Goal: Task Accomplishment & Management: Complete application form

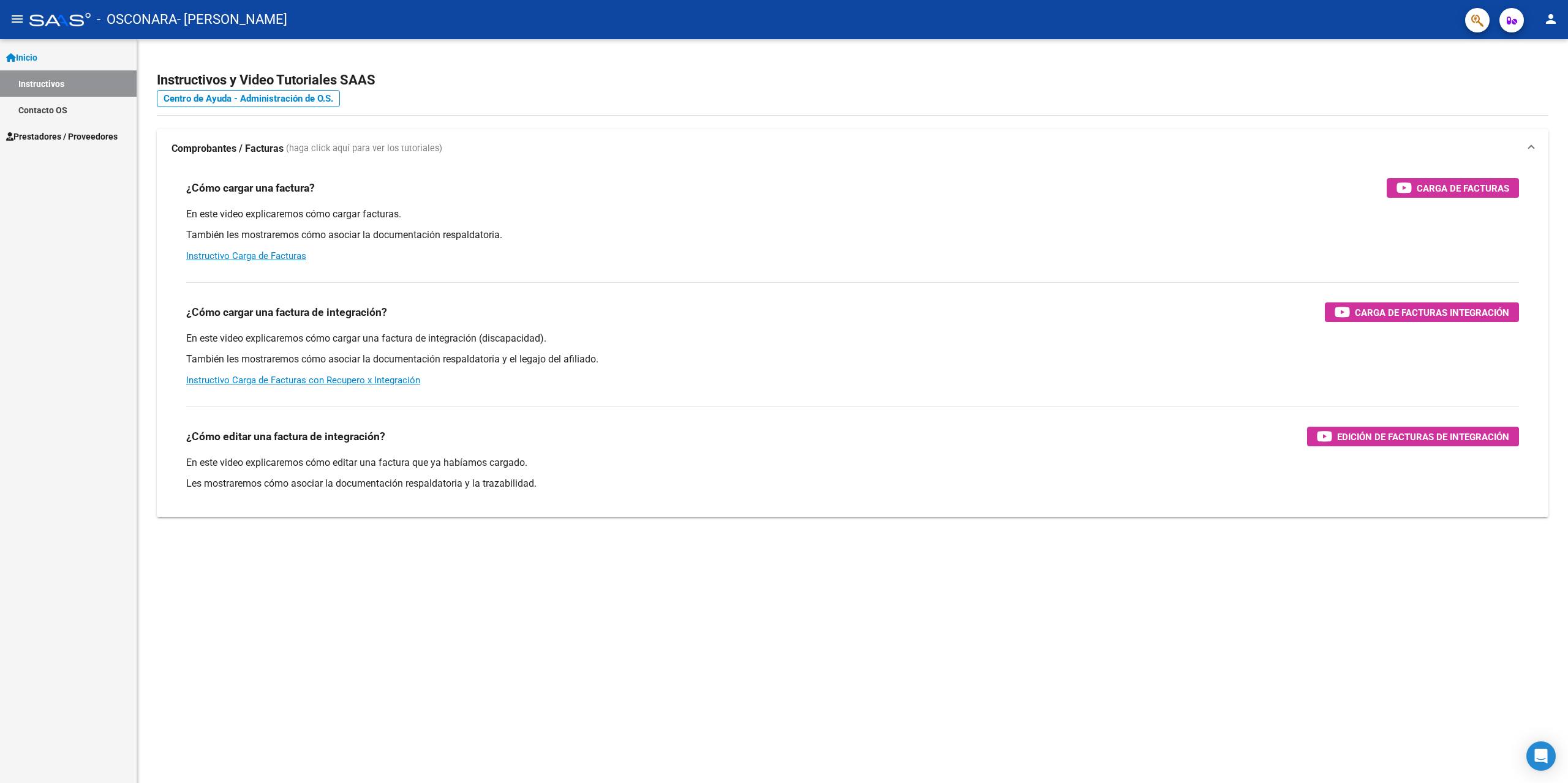
click at [33, 59] on span "Inicio" at bounding box center [21, 57] width 31 height 13
click at [37, 63] on span "Inicio" at bounding box center [21, 57] width 31 height 13
click at [53, 130] on span "Prestadores / Proveedores" at bounding box center [62, 136] width 112 height 13
click at [73, 118] on link "Facturas - Listado/Carga" at bounding box center [68, 110] width 136 height 27
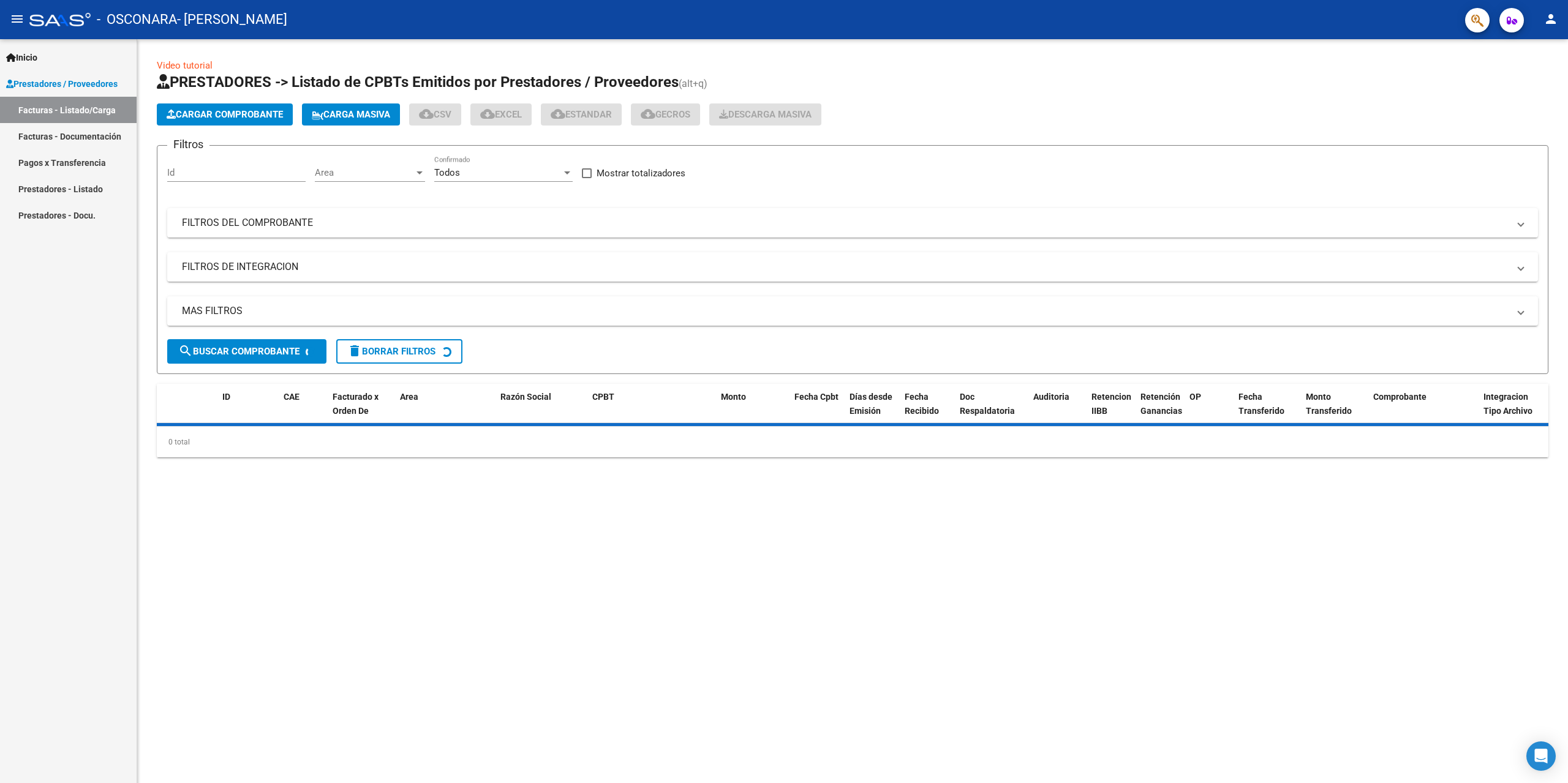
click at [258, 116] on span "Cargar Comprobante" at bounding box center [224, 114] width 116 height 11
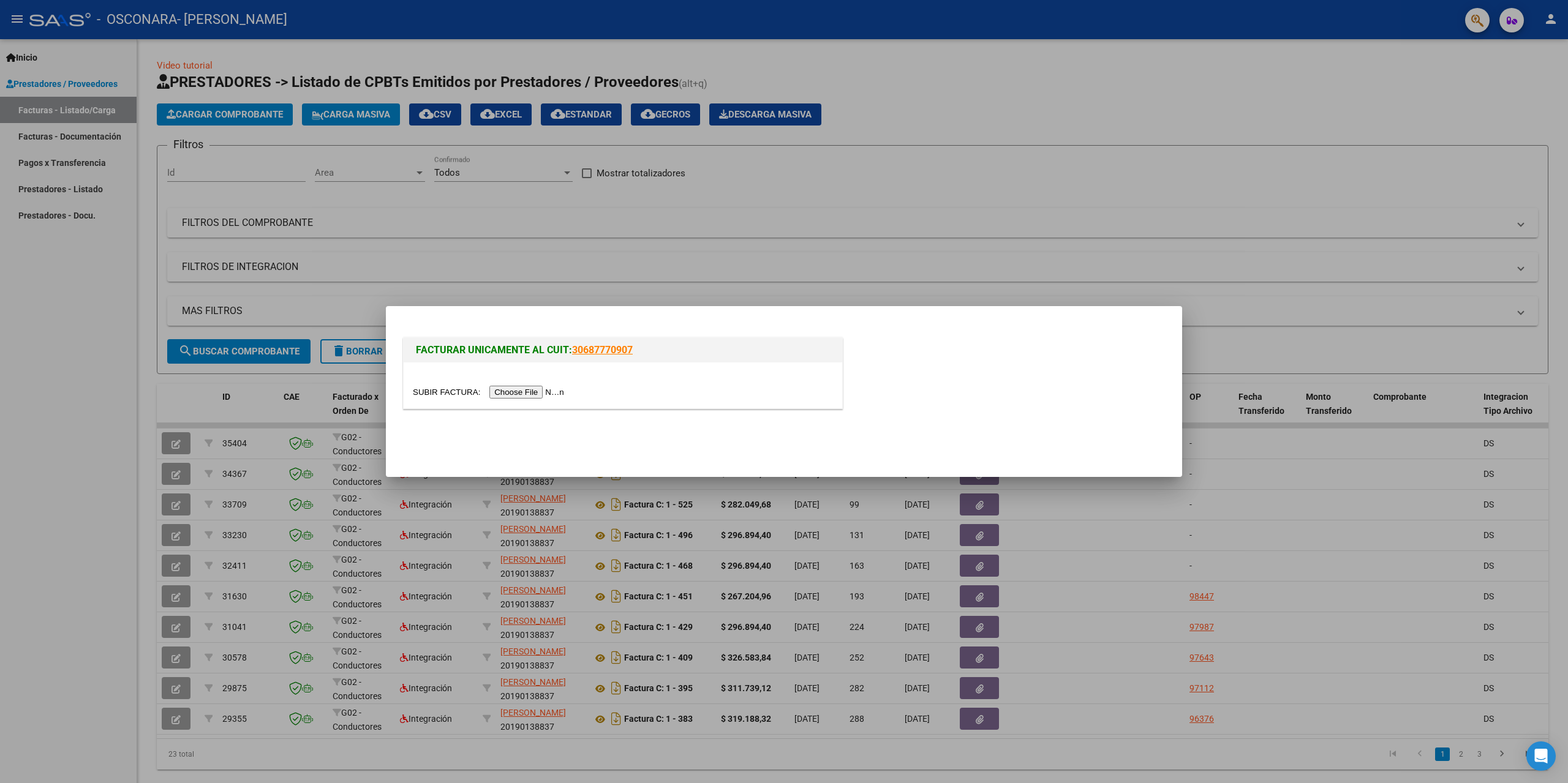
click at [521, 398] on input "file" at bounding box center [490, 392] width 155 height 13
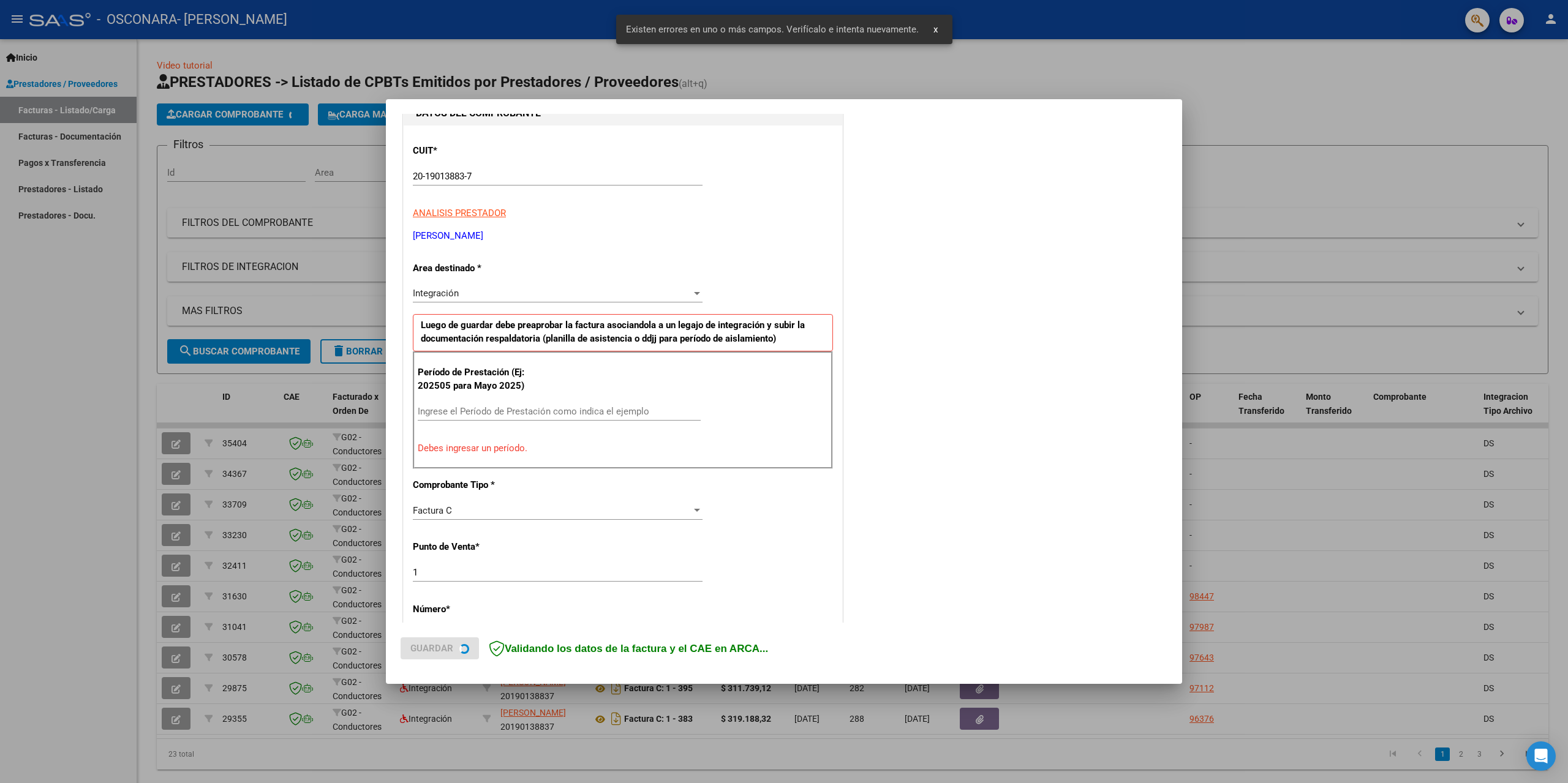
scroll to position [149, 0]
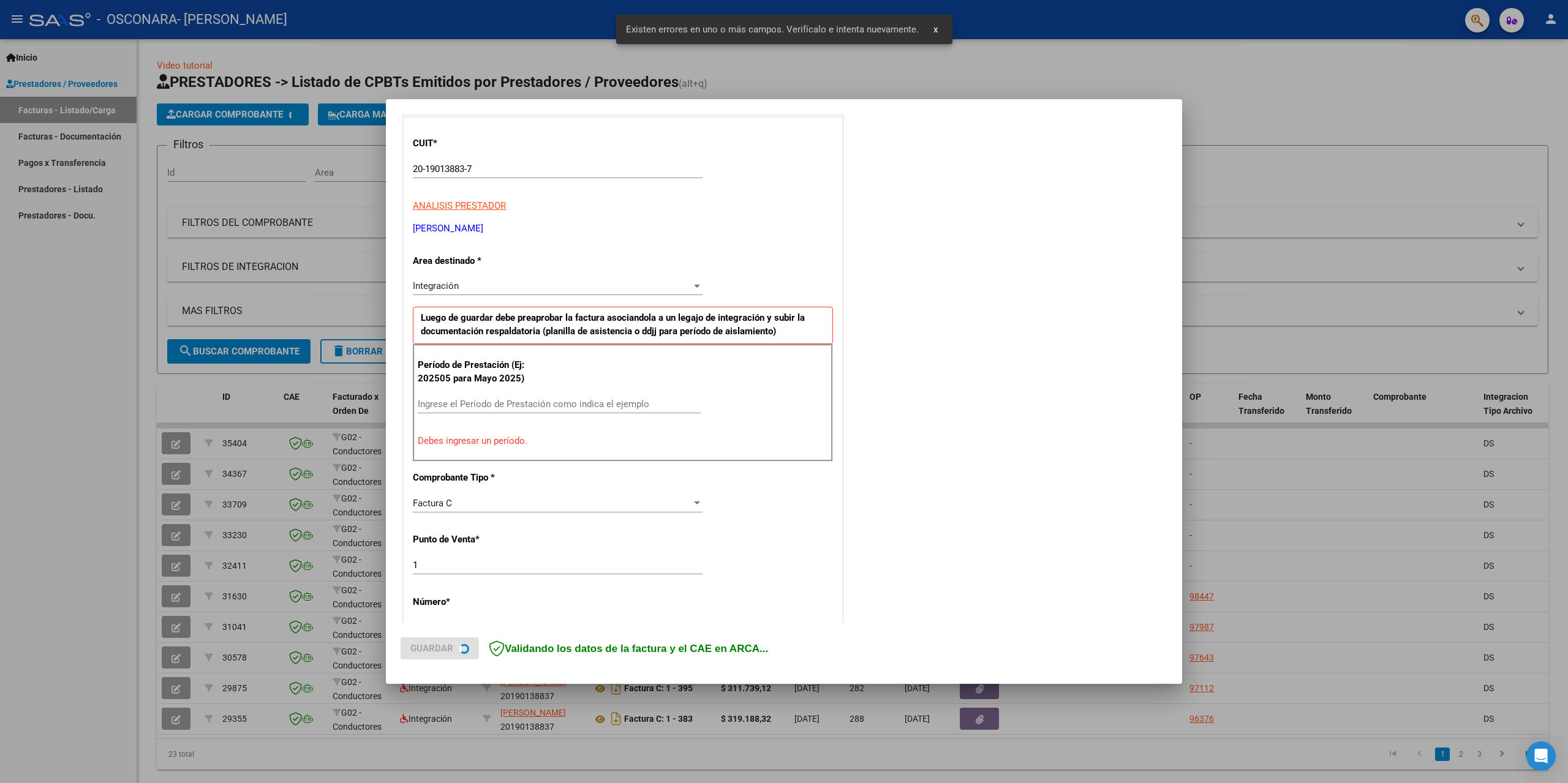
click at [548, 409] on input "Ingrese el Período de Prestación como indica el ejemplo" at bounding box center [559, 404] width 283 height 11
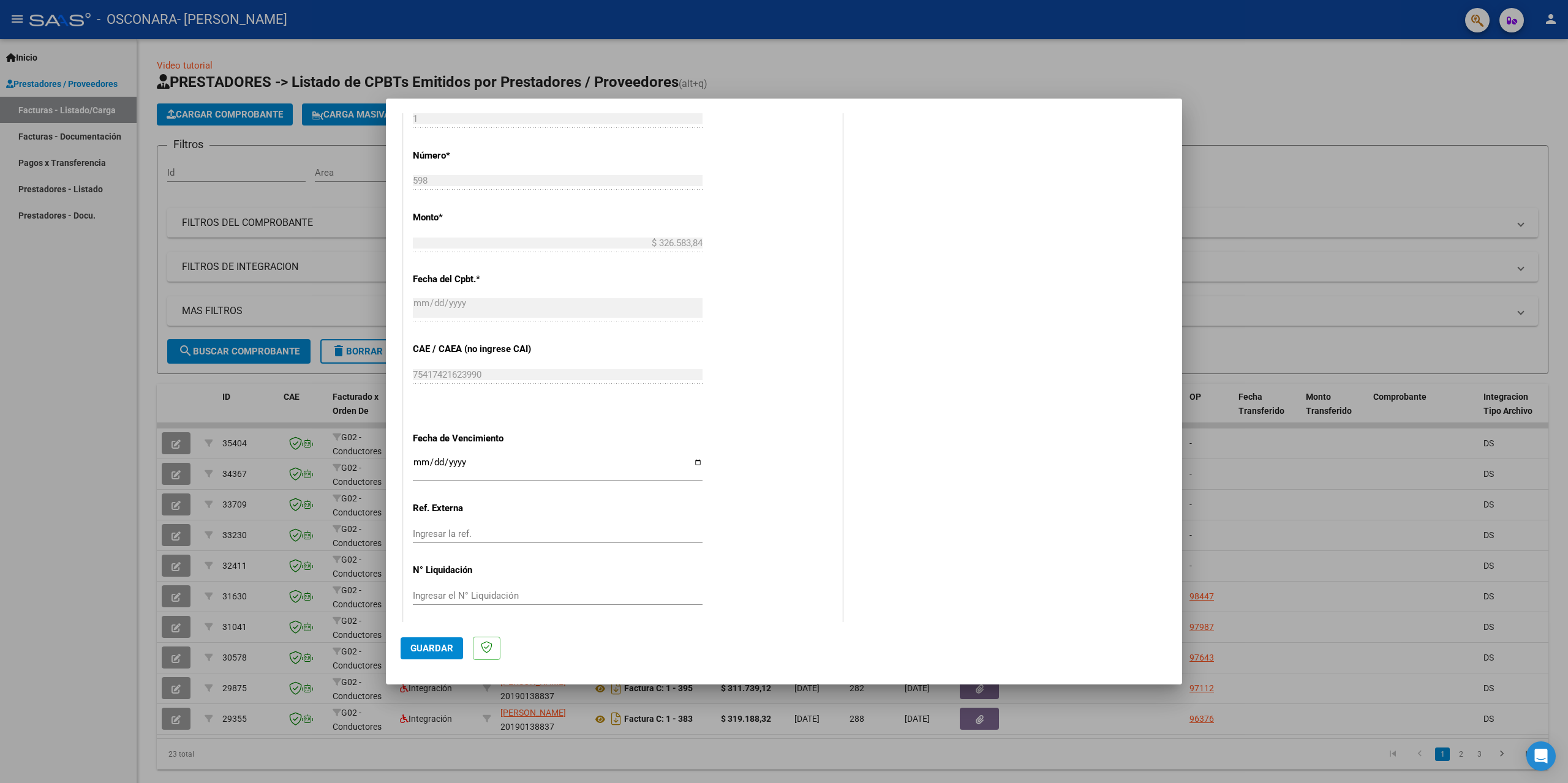
scroll to position [569, 0]
type input "202509"
click at [448, 655] on button "Guardar" at bounding box center [432, 648] width 63 height 22
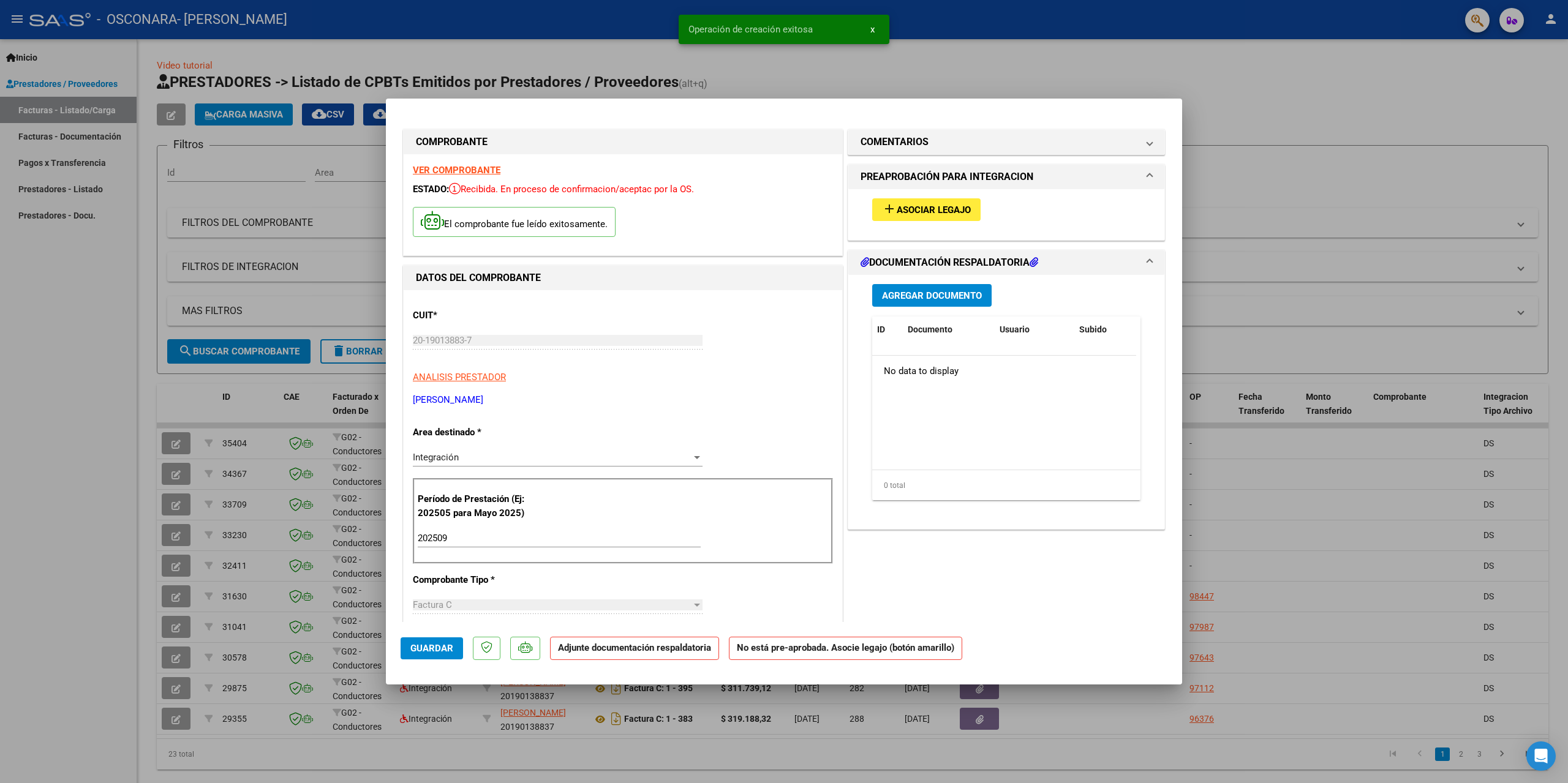
click at [938, 216] on span "Asociar Legajo" at bounding box center [933, 210] width 74 height 11
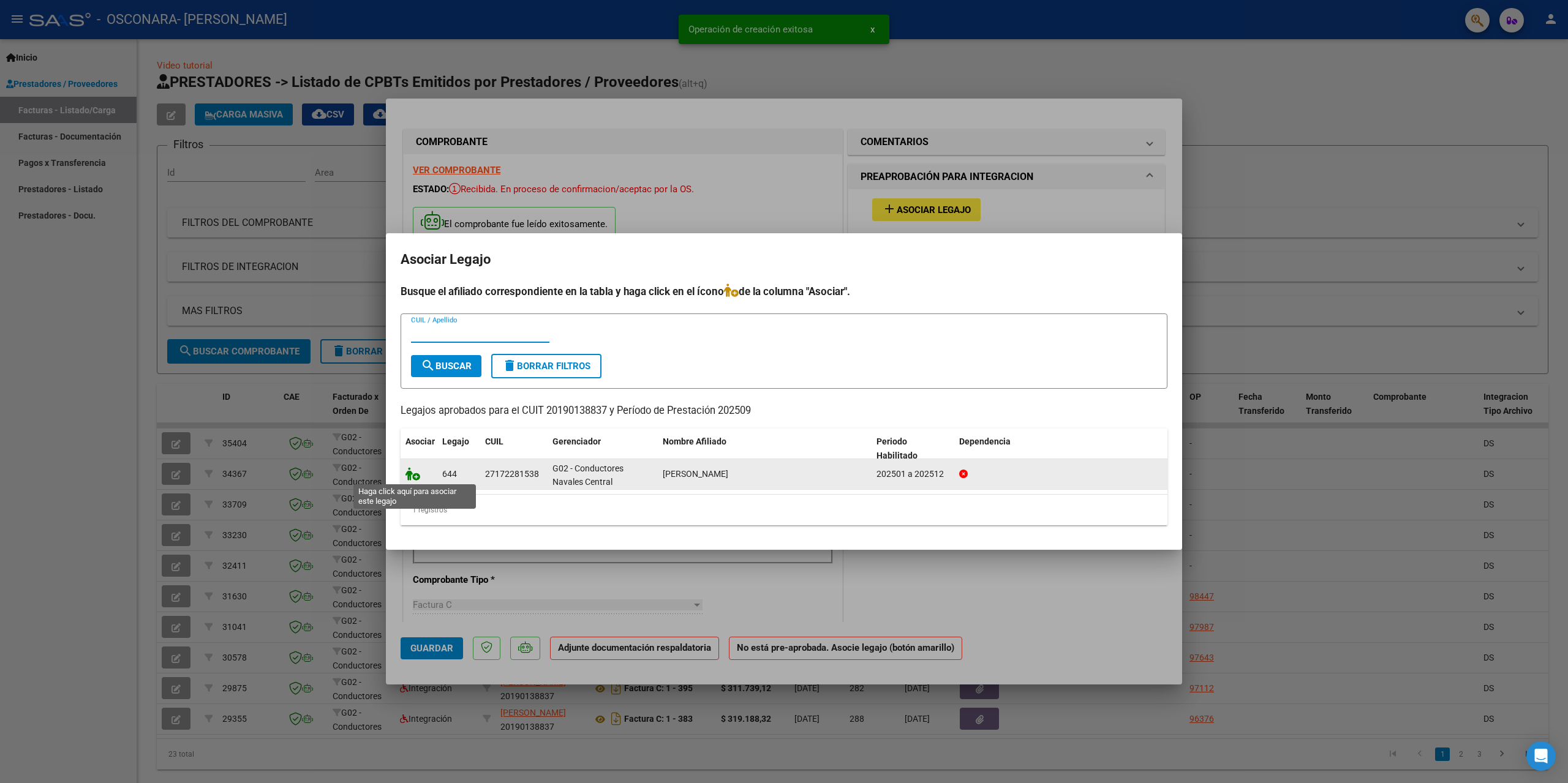
click at [414, 478] on icon at bounding box center [413, 474] width 15 height 13
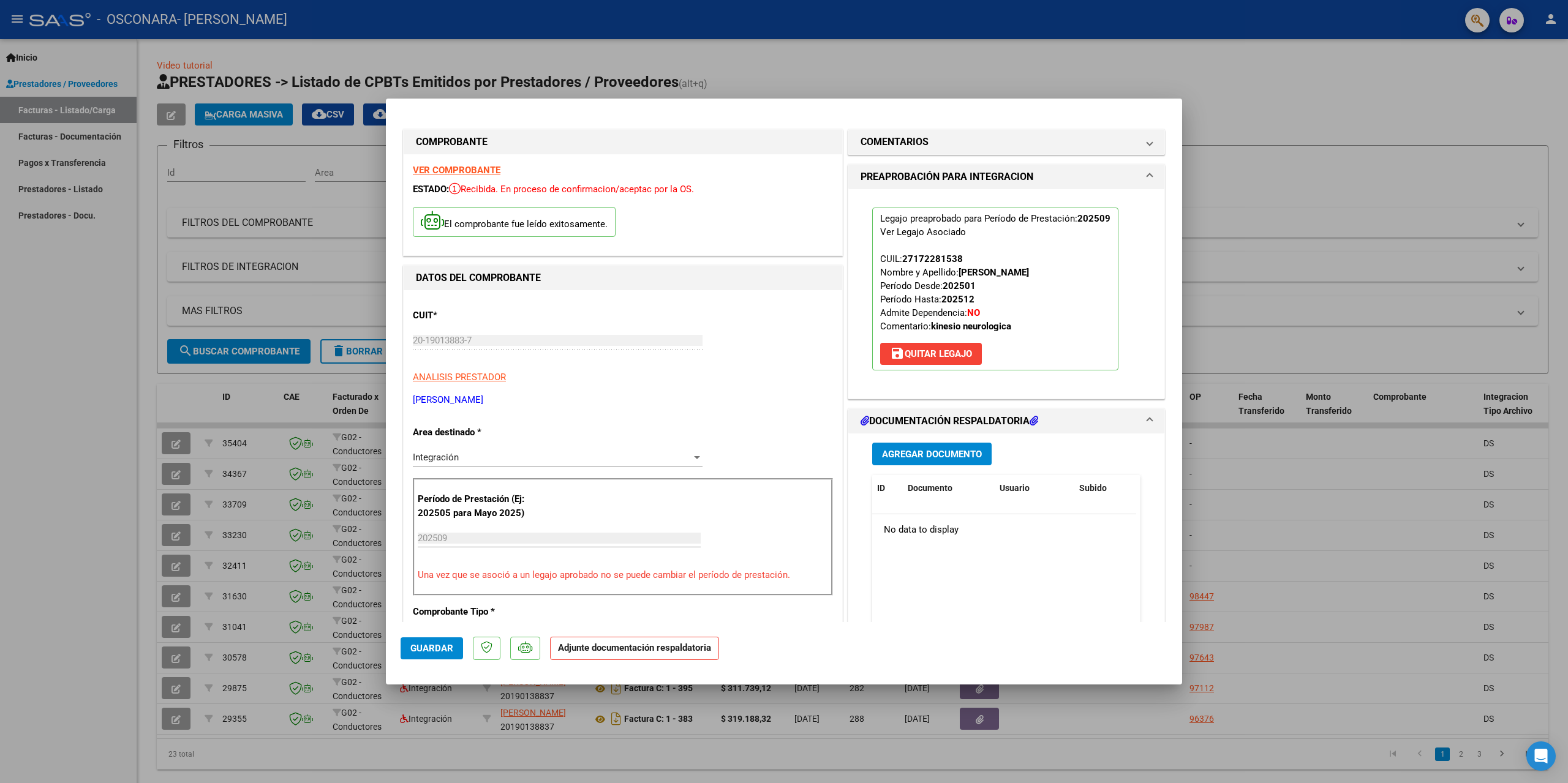
click at [922, 457] on span "Agregar Documento" at bounding box center [932, 454] width 100 height 11
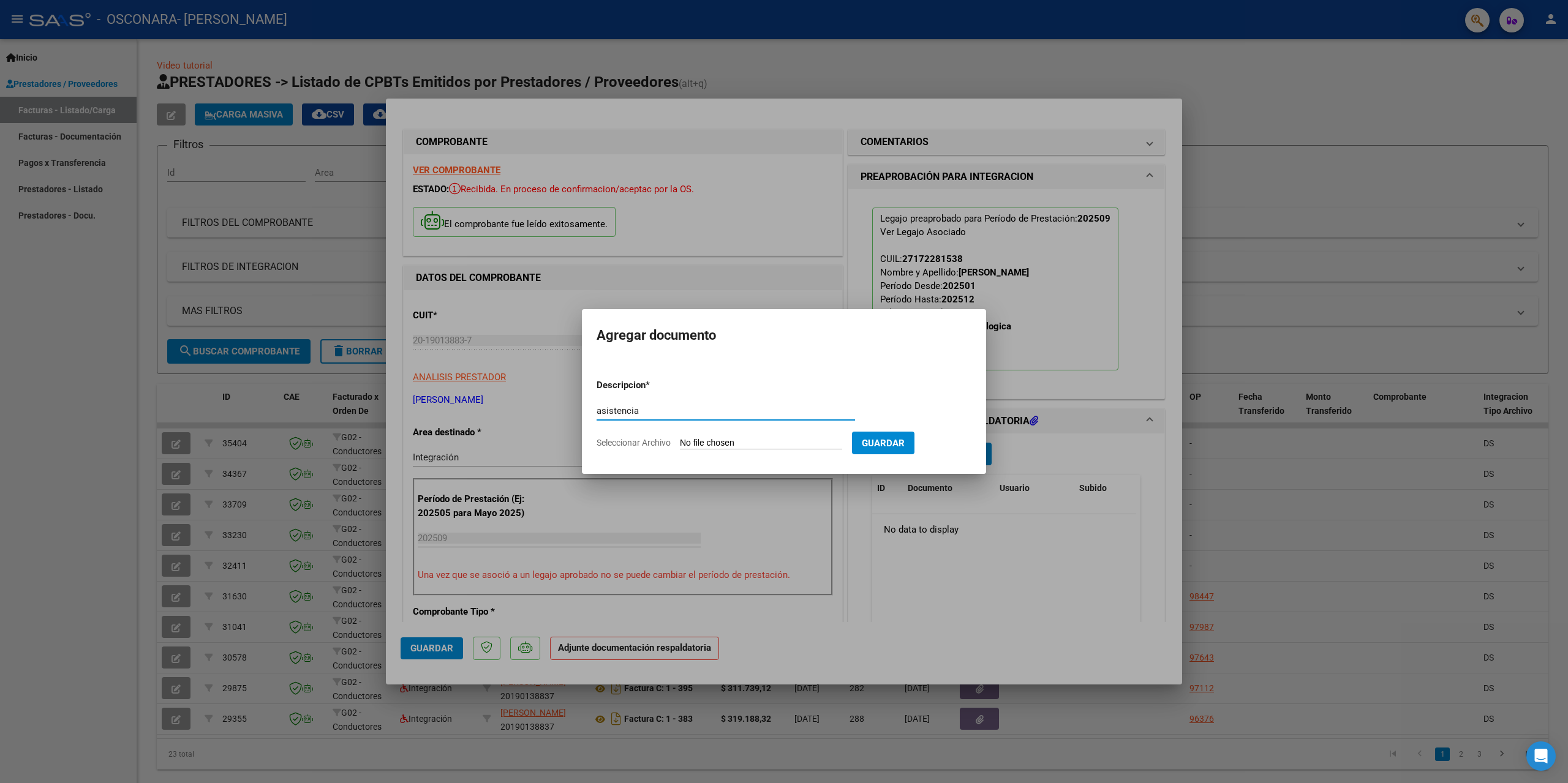
type input "asistencia"
click at [775, 442] on input "Seleccionar Archivo" at bounding box center [761, 443] width 162 height 11
type input "C:\fakepath\ASISTENCIA VERON [DATE].pdf"
click at [960, 445] on span "Guardar" at bounding box center [948, 443] width 43 height 11
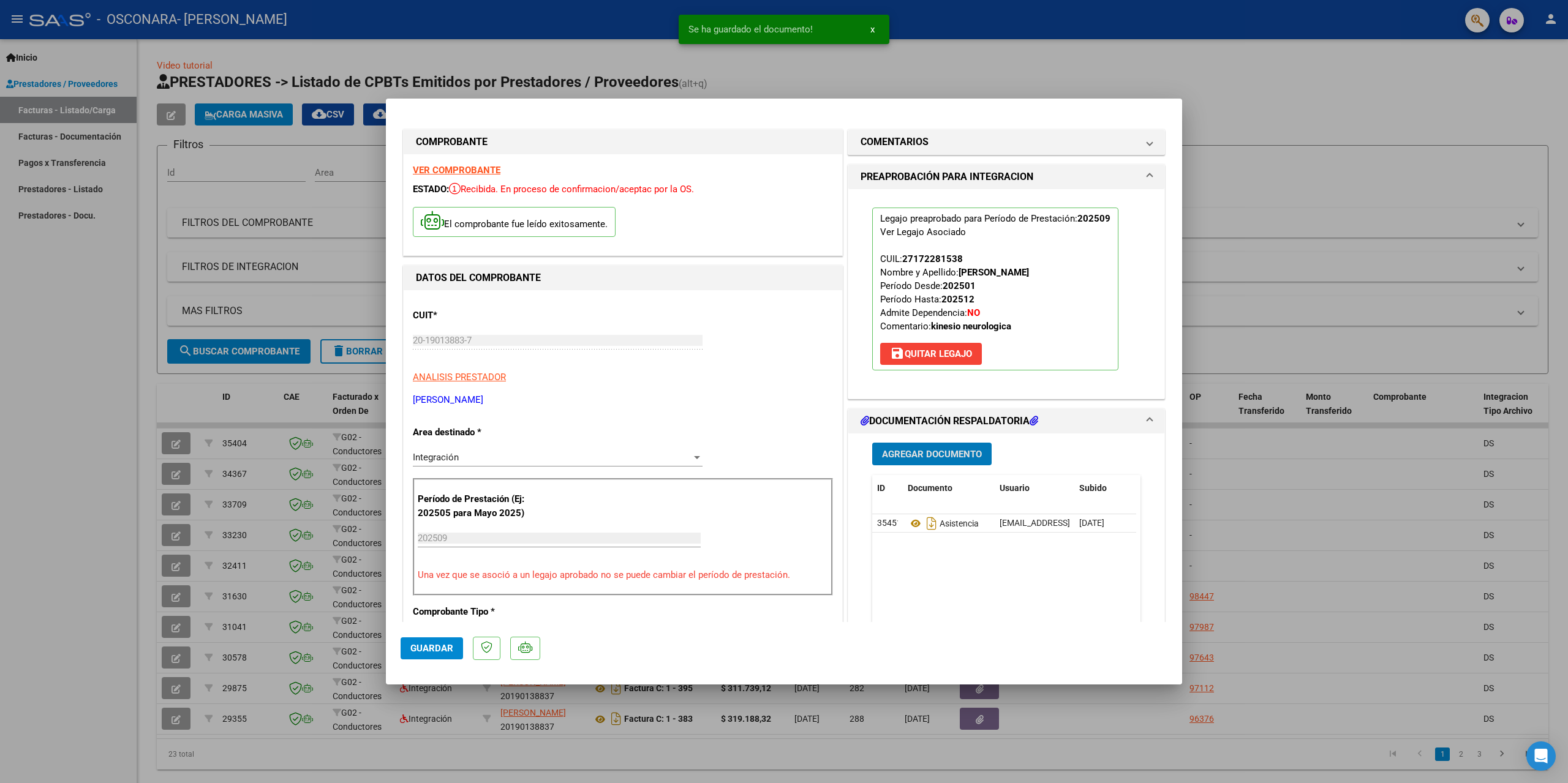
click at [964, 461] on button "Agregar Documento" at bounding box center [932, 454] width 119 height 23
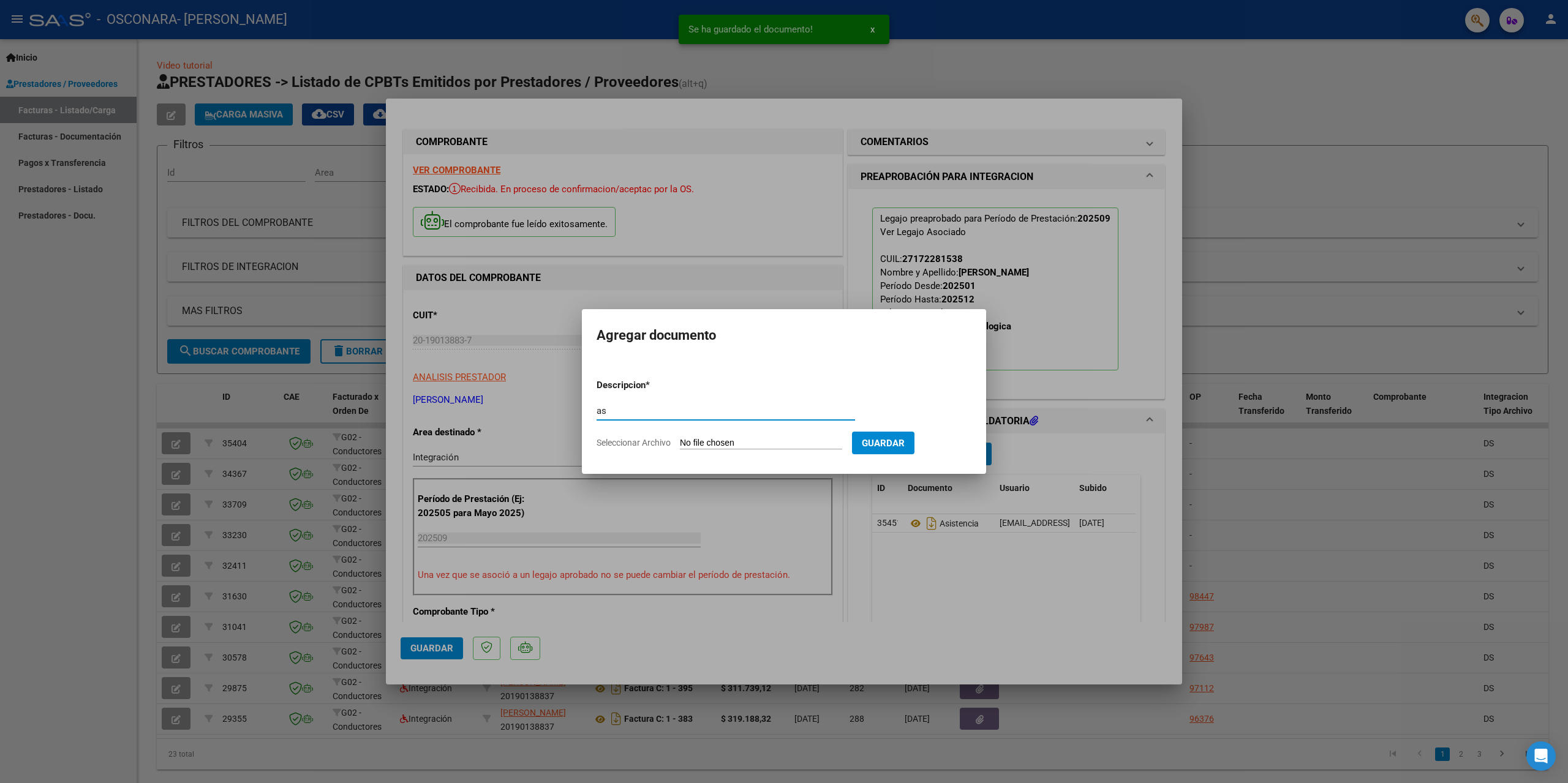
type input "a"
type input "informe mensual"
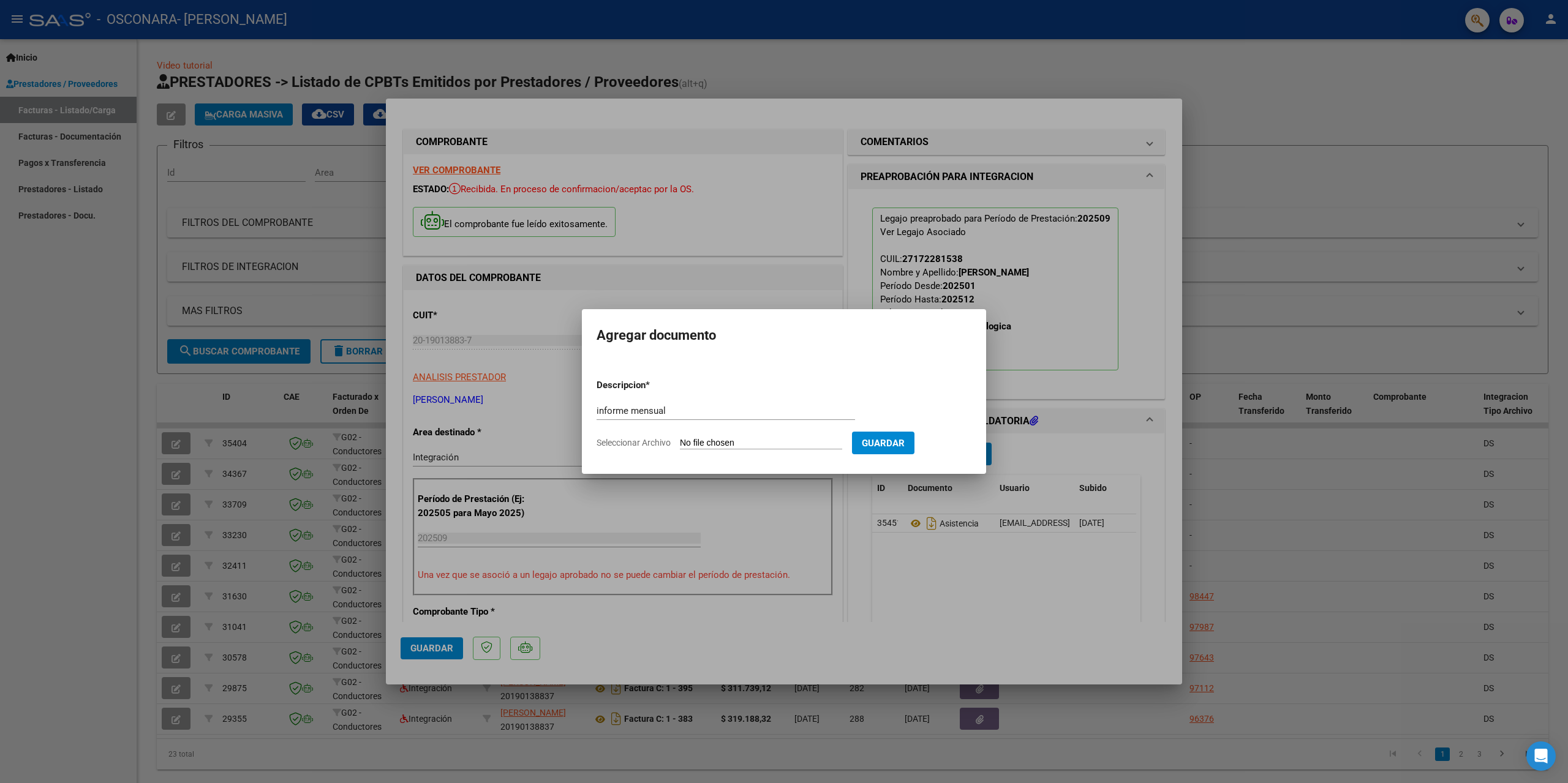
click at [739, 438] on input "Seleccionar Archivo" at bounding box center [761, 443] width 162 height 11
type input "C:\fakepath\INFDORME [DATE] VERRON.pdf"
click at [958, 448] on span "Guardar" at bounding box center [948, 443] width 43 height 11
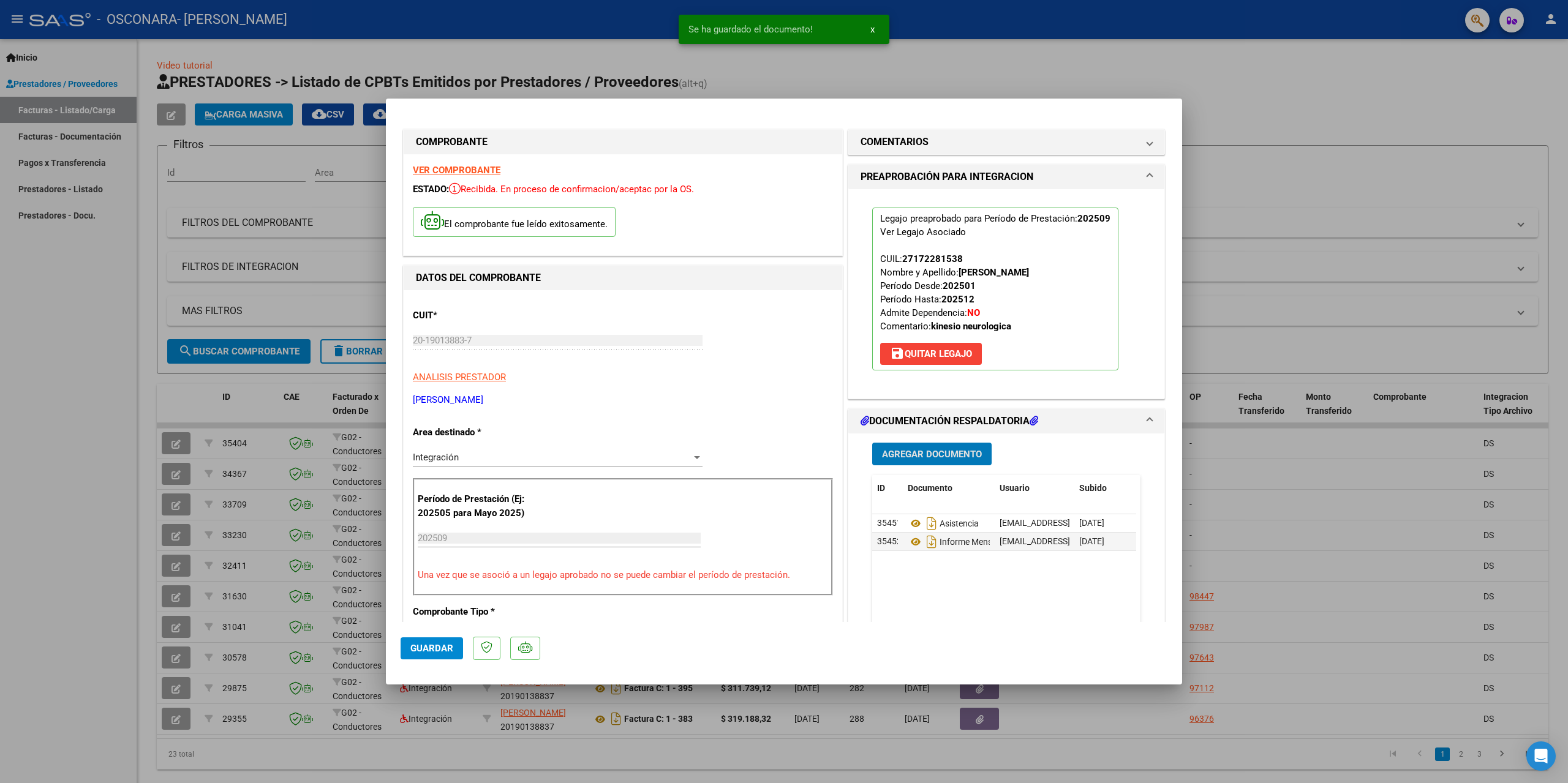
click at [444, 642] on button "Guardar" at bounding box center [432, 648] width 63 height 22
click at [896, 78] on div at bounding box center [784, 391] width 1568 height 783
type input "$ 0,00"
